Goal: Information Seeking & Learning: Find specific page/section

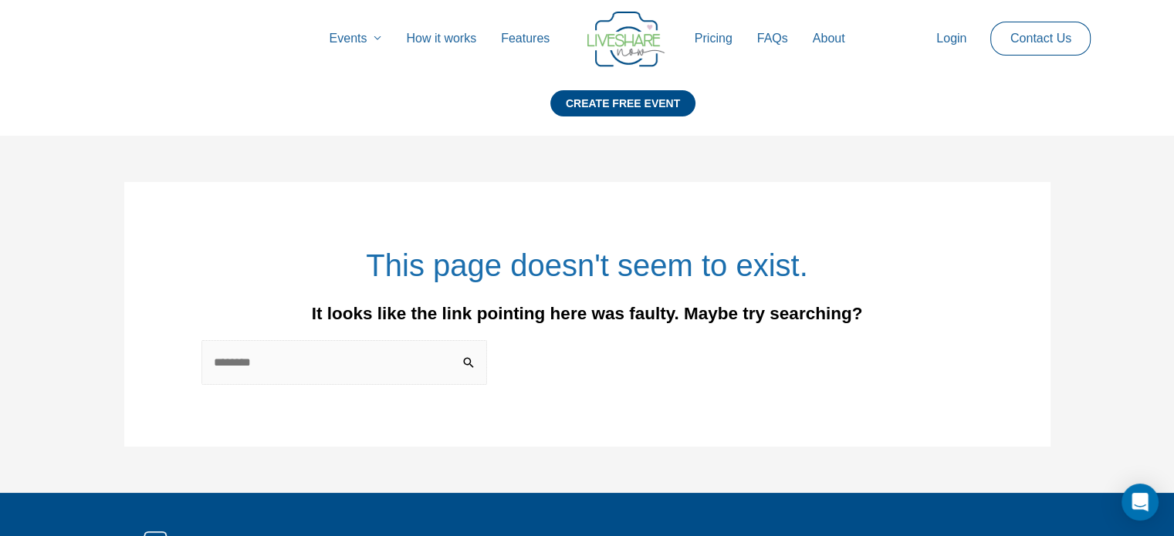
click at [377, 357] on input "Search for:" at bounding box center [343, 362] width 285 height 45
click at [778, 38] on link "FAQs" at bounding box center [773, 38] width 56 height 49
